Goal: Information Seeking & Learning: Learn about a topic

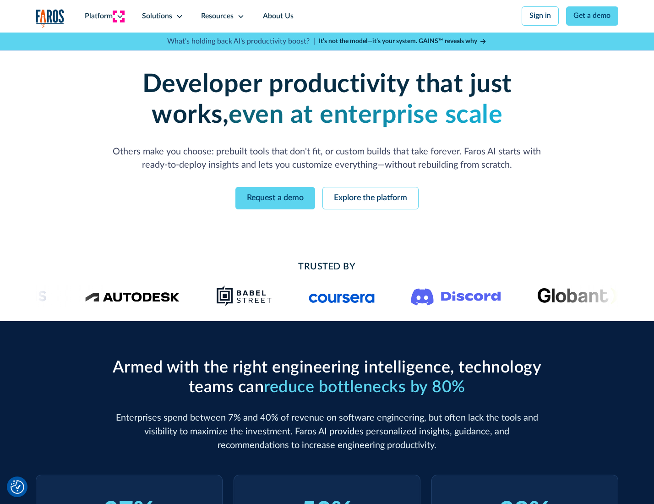
click at [119, 16] on icon at bounding box center [119, 16] width 7 height 7
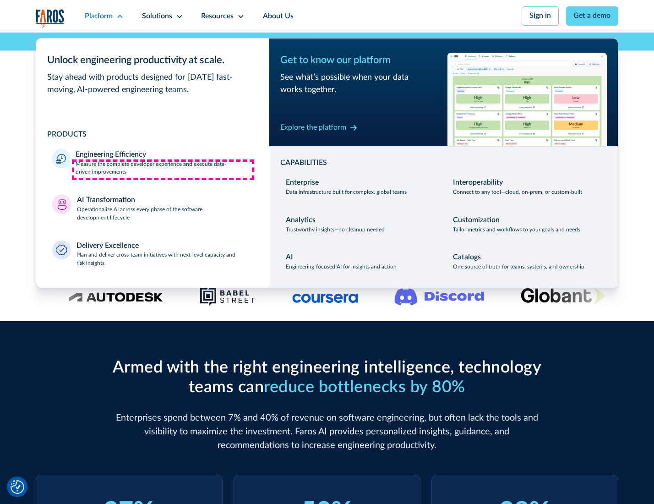
click at [163, 170] on p "Measure the complete developer experience and execute data-driven improvements" at bounding box center [164, 168] width 177 height 16
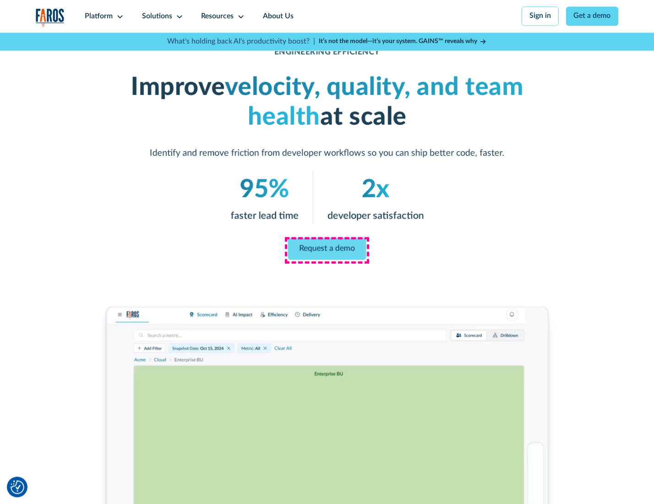
click at [327, 250] on link "Request a demo" at bounding box center [327, 249] width 78 height 22
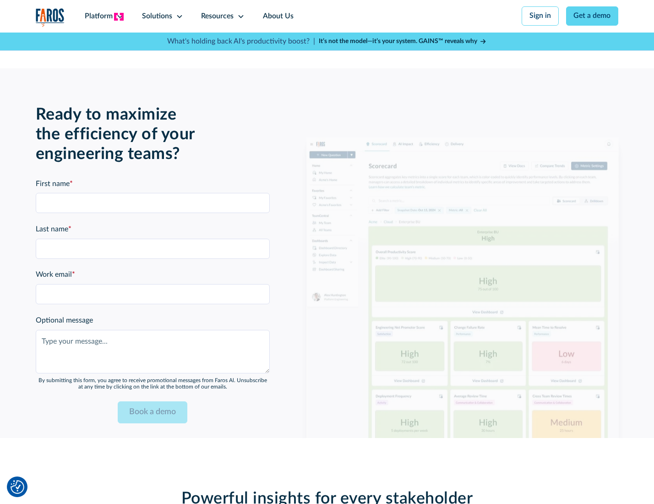
scroll to position [1995, 0]
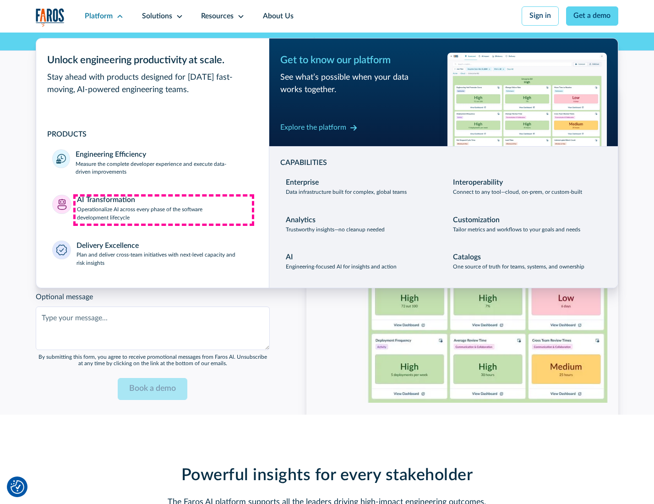
click at [164, 210] on p "Operationalize AI across every phase of the software development lifecycle" at bounding box center [165, 214] width 176 height 16
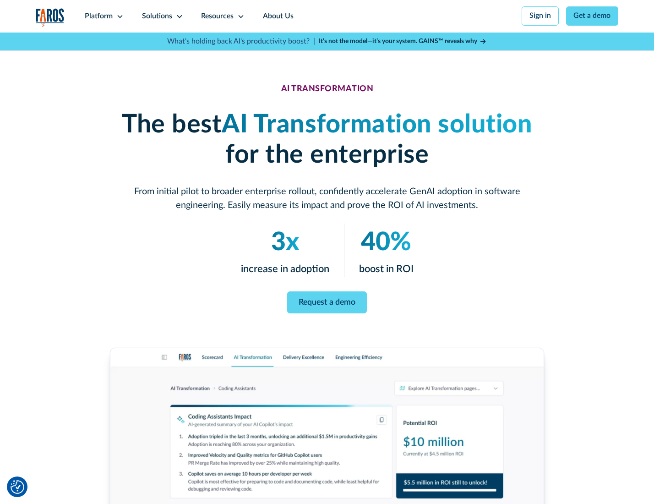
scroll to position [52, 0]
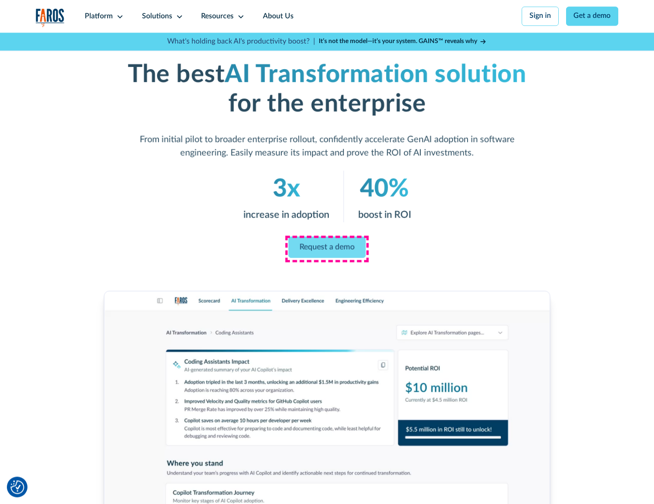
click at [327, 249] on link "Request a demo" at bounding box center [327, 247] width 77 height 22
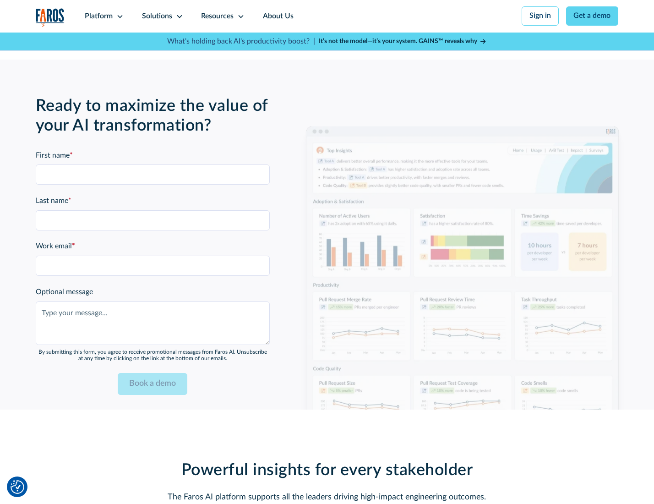
scroll to position [2216, 0]
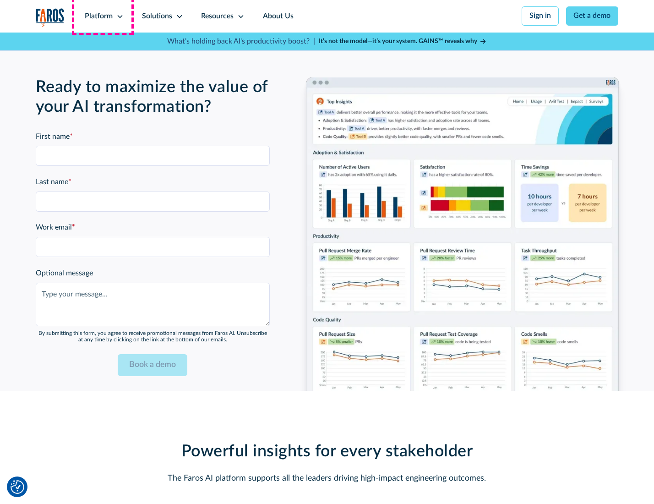
click at [103, 16] on div "Platform" at bounding box center [99, 16] width 28 height 11
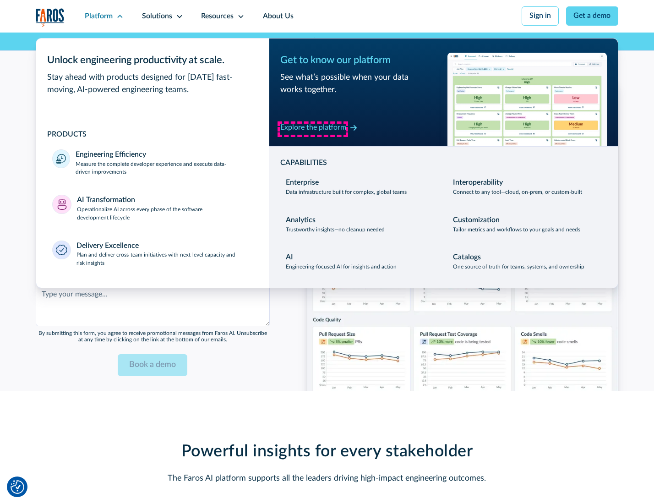
click at [313, 129] on div "Explore the platform" at bounding box center [313, 127] width 66 height 11
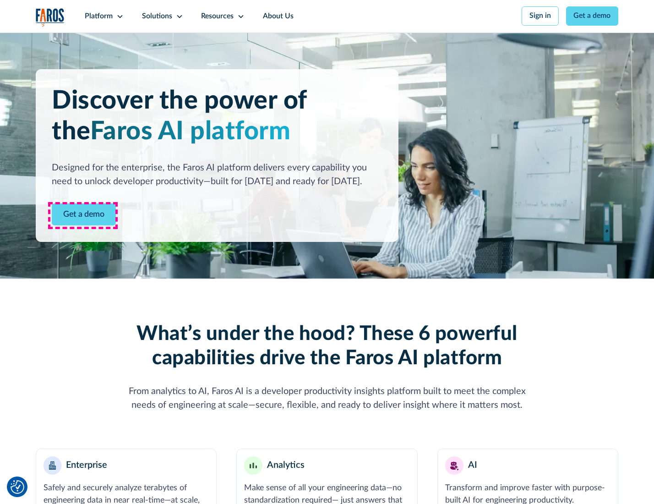
click at [83, 215] on link "Get a demo" at bounding box center [84, 214] width 64 height 22
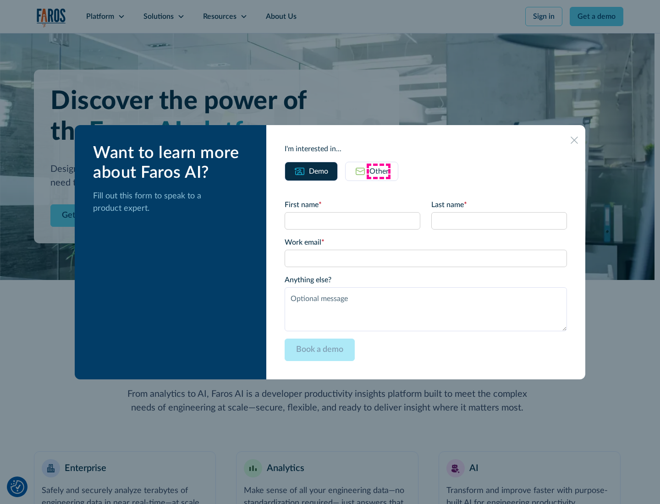
click at [379, 171] on div "Other" at bounding box center [378, 171] width 19 height 11
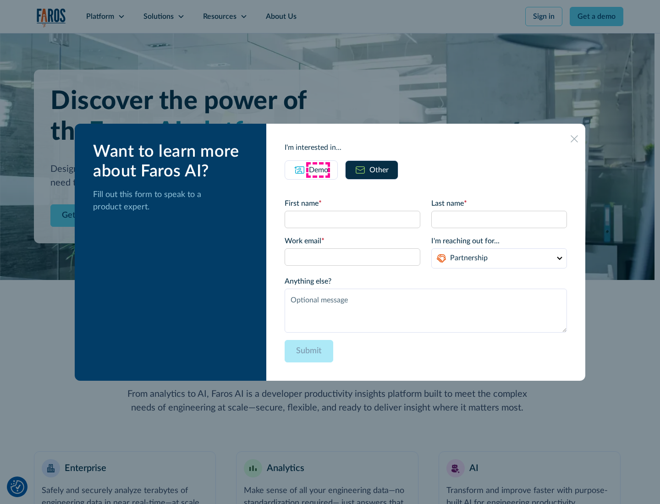
click at [318, 170] on div "Demo" at bounding box center [318, 170] width 19 height 11
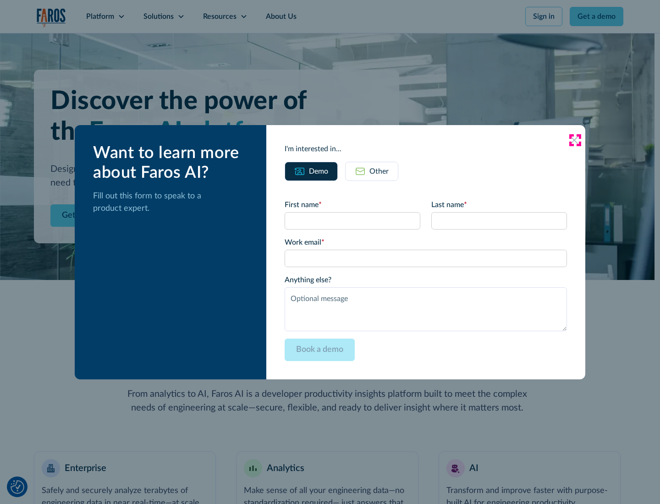
click at [575, 140] on icon at bounding box center [574, 140] width 7 height 7
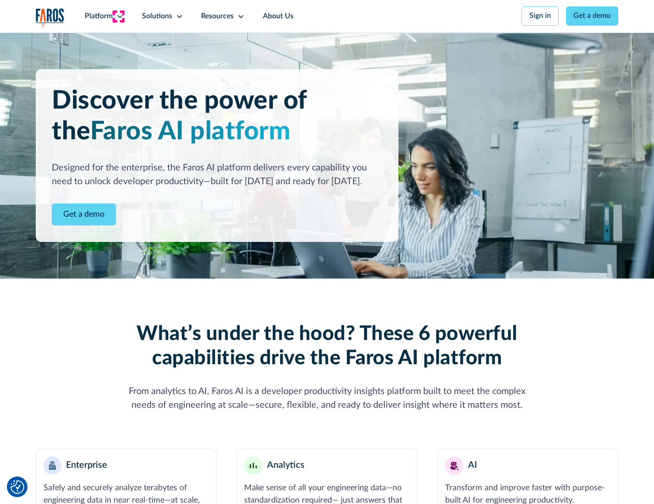
click at [119, 16] on icon at bounding box center [119, 16] width 7 height 7
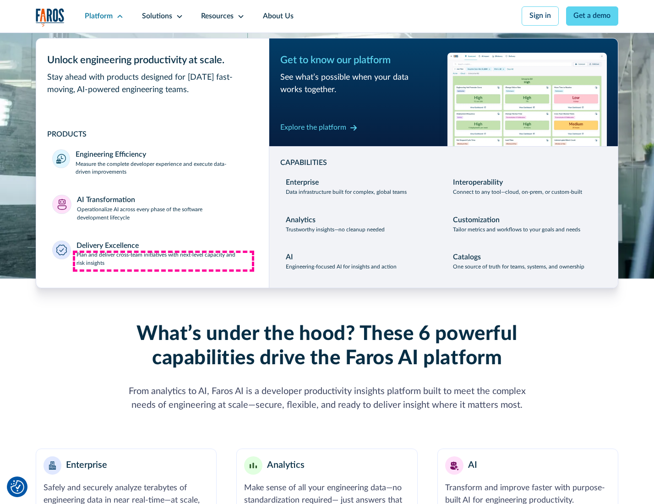
click at [164, 261] on p "Plan and deliver cross-team initiatives with next-level capacity and risk insig…" at bounding box center [165, 259] width 176 height 16
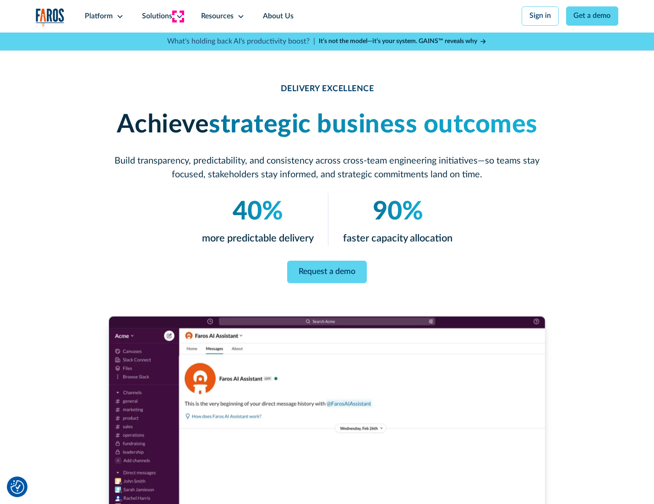
click at [178, 16] on icon at bounding box center [179, 16] width 7 height 7
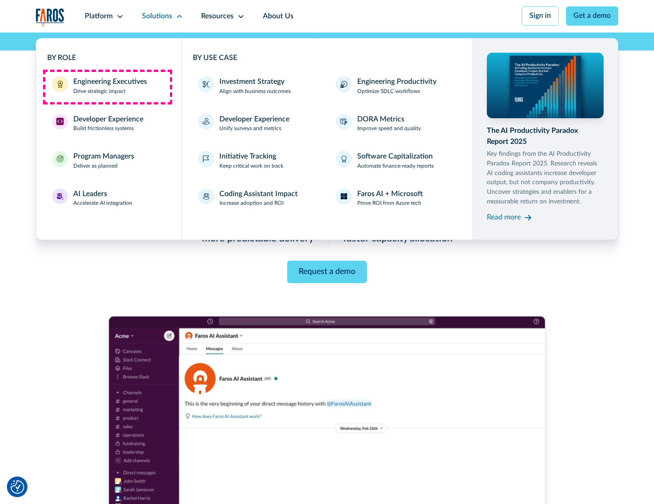
click at [107, 87] on div "Engineering Executives" at bounding box center [110, 82] width 74 height 11
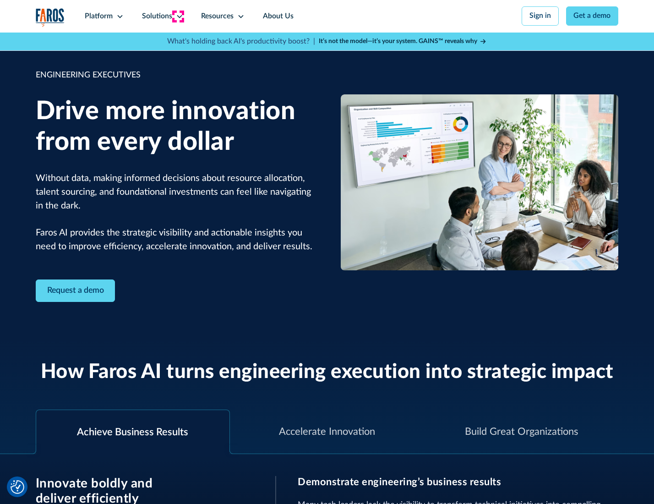
click at [178, 16] on icon at bounding box center [179, 16] width 7 height 7
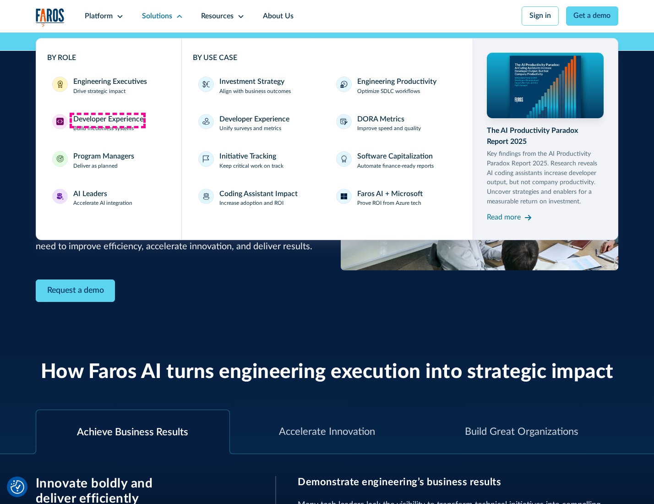
click at [107, 120] on div "Developer Experience" at bounding box center [108, 119] width 70 height 11
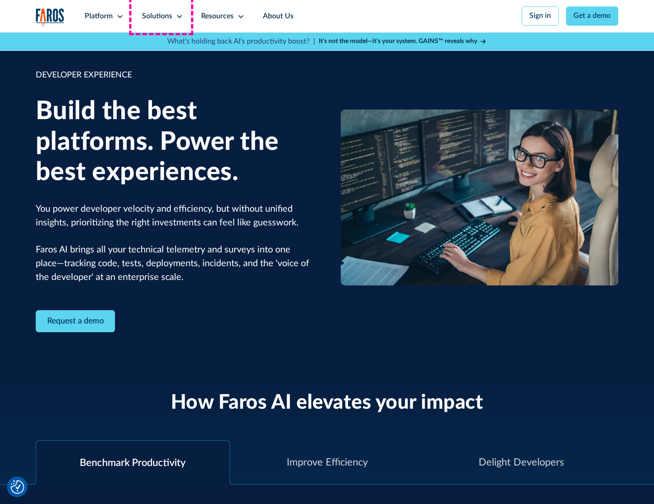
click at [161, 16] on div "Solutions" at bounding box center [157, 16] width 30 height 11
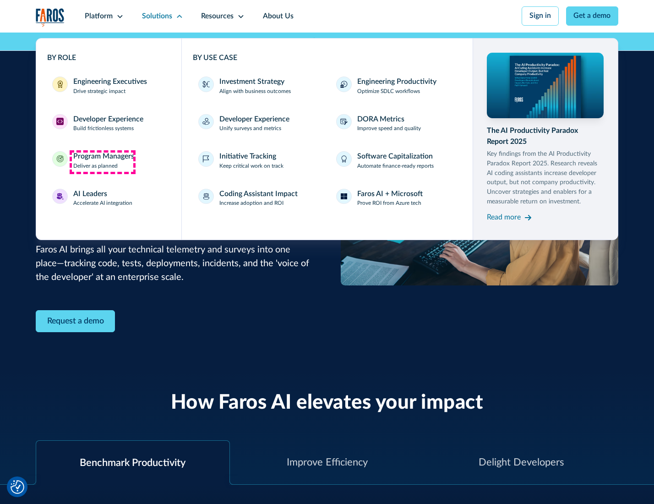
click at [102, 162] on div "Program Managers" at bounding box center [103, 156] width 61 height 11
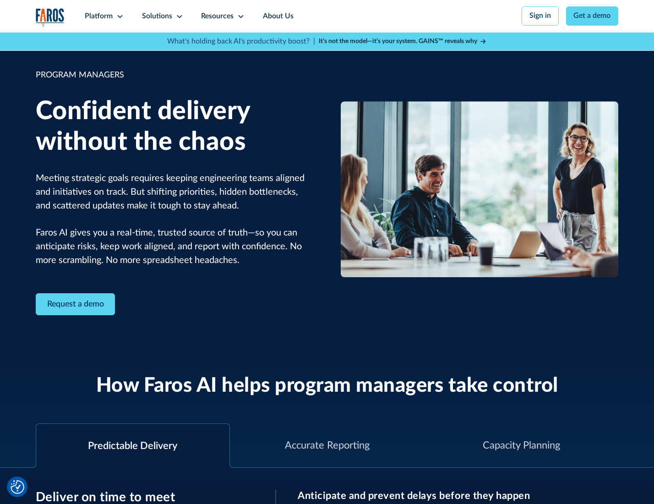
click at [178, 16] on icon at bounding box center [179, 16] width 7 height 7
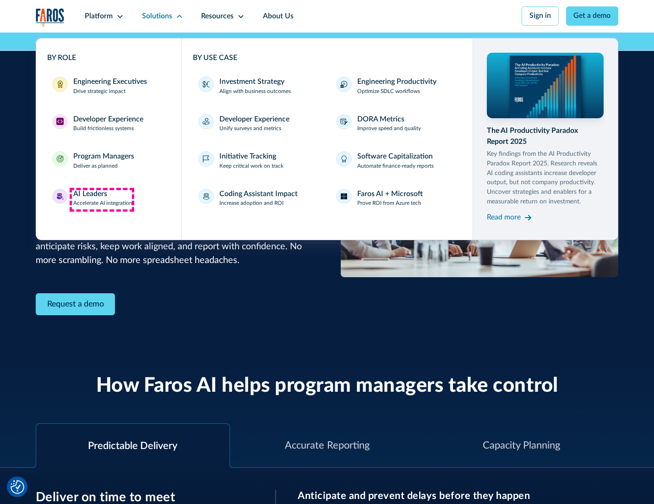
click at [102, 199] on div "AI Leaders" at bounding box center [90, 194] width 34 height 11
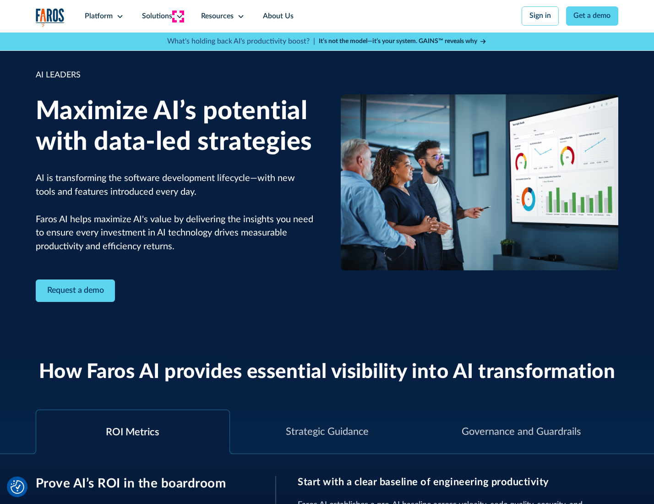
click at [178, 16] on icon at bounding box center [179, 16] width 7 height 7
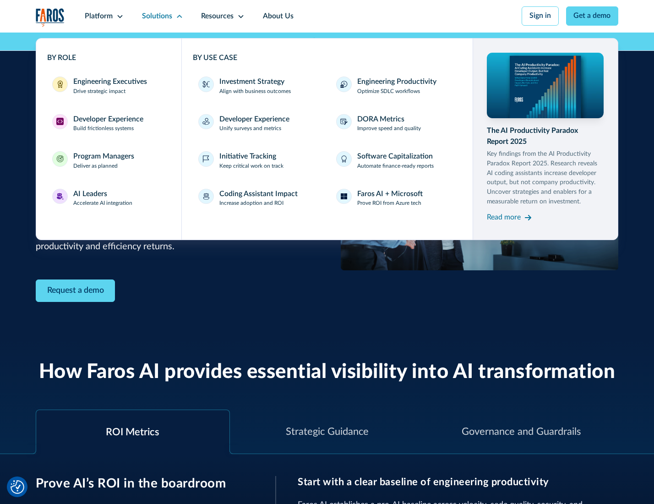
click at [251, 82] on div "Investment Strategy" at bounding box center [252, 82] width 65 height 11
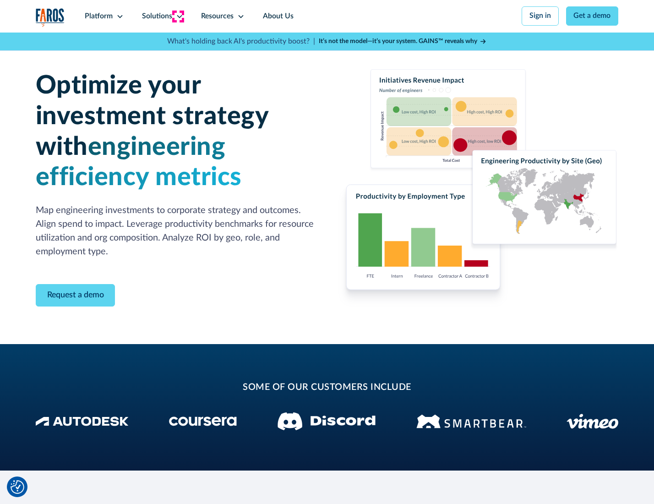
click at [178, 16] on icon at bounding box center [179, 16] width 7 height 7
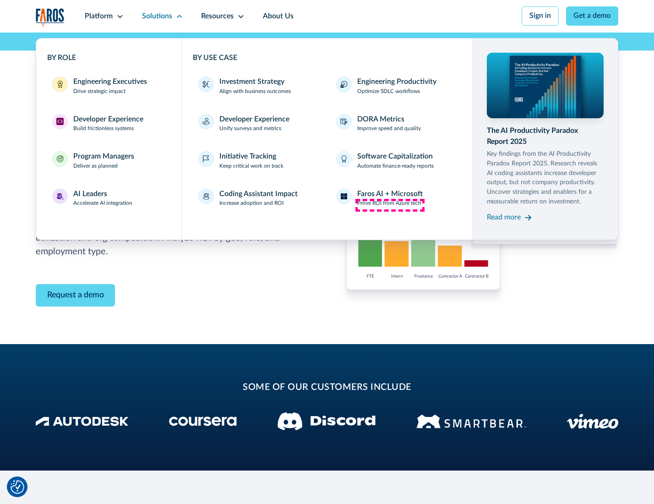
click at [390, 205] on p "Prove ROI from Azure tech" at bounding box center [389, 203] width 64 height 8
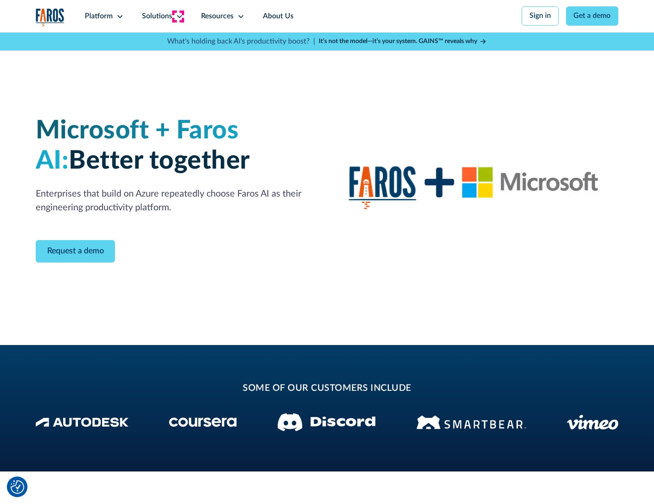
click at [178, 16] on icon at bounding box center [179, 16] width 7 height 7
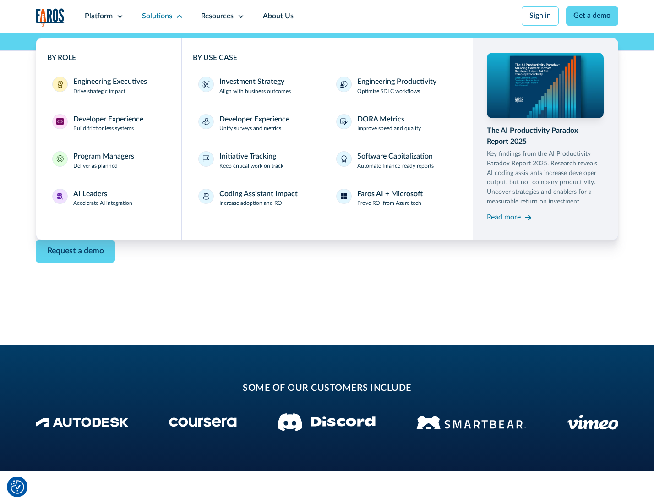
click at [505, 219] on div "Read more" at bounding box center [504, 217] width 34 height 11
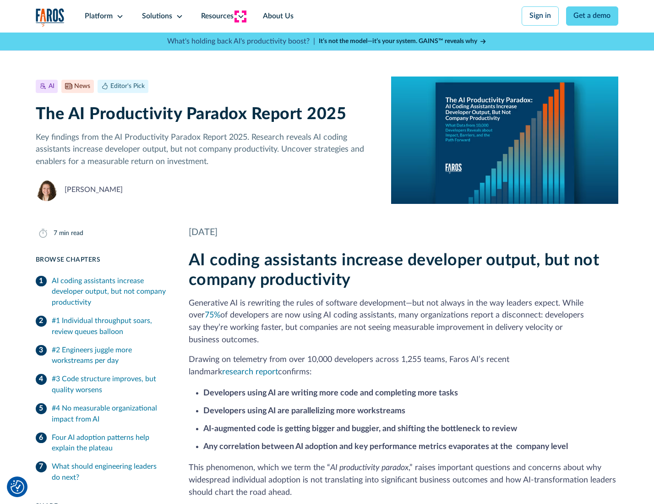
click at [240, 16] on icon at bounding box center [240, 16] width 7 height 7
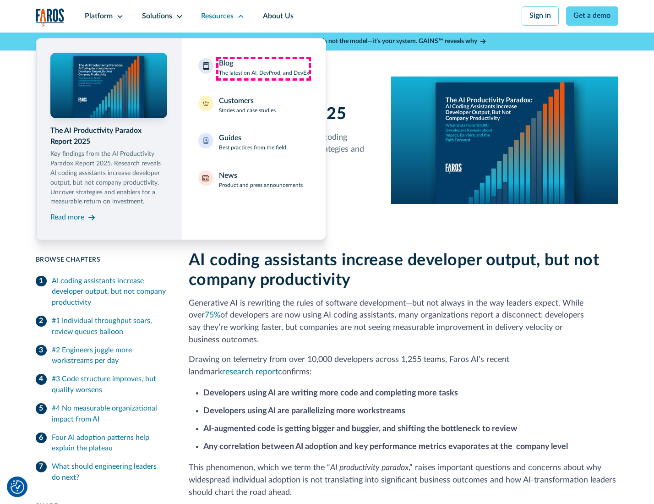
click at [264, 68] on div "Blog The latest on AI, DevProd, and DevEx" at bounding box center [264, 67] width 90 height 19
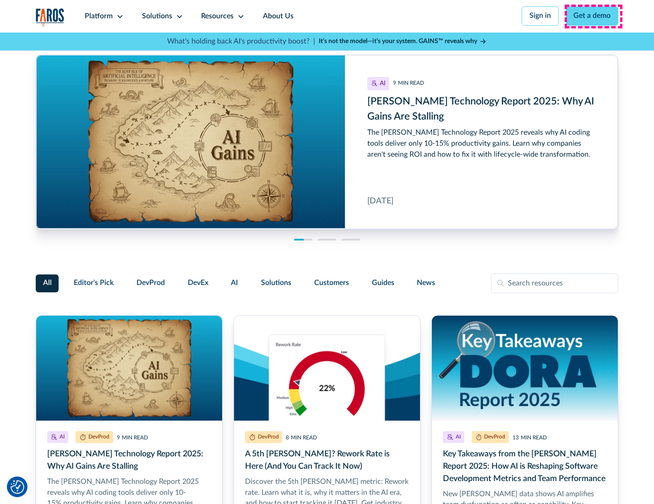
click at [593, 16] on link "Get a demo" at bounding box center [592, 15] width 53 height 19
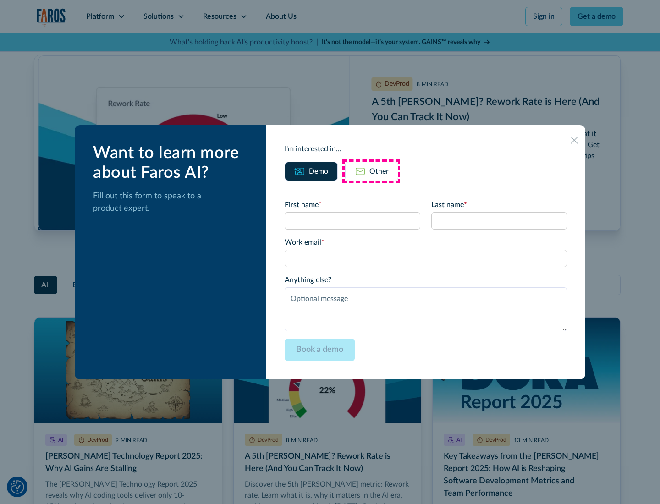
click at [371, 171] on div "Other" at bounding box center [378, 171] width 19 height 11
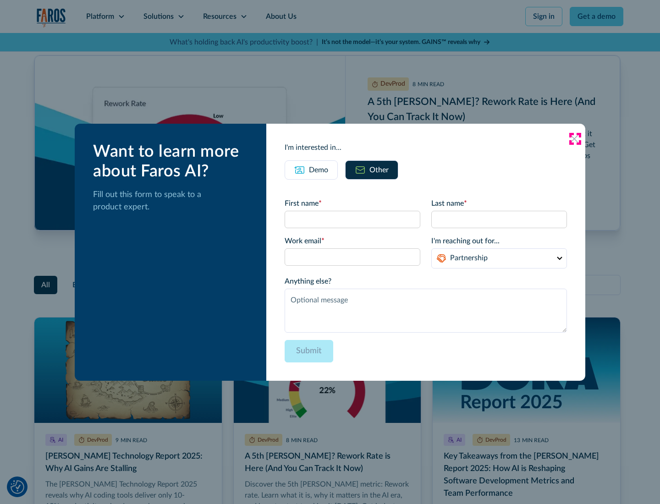
click at [575, 138] on icon at bounding box center [574, 138] width 7 height 7
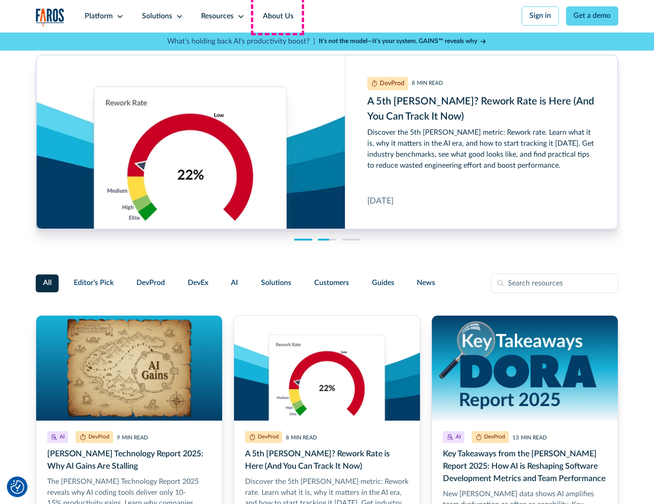
click at [277, 16] on link "About Us" at bounding box center [278, 16] width 49 height 33
